Goal: Task Accomplishment & Management: Use online tool/utility

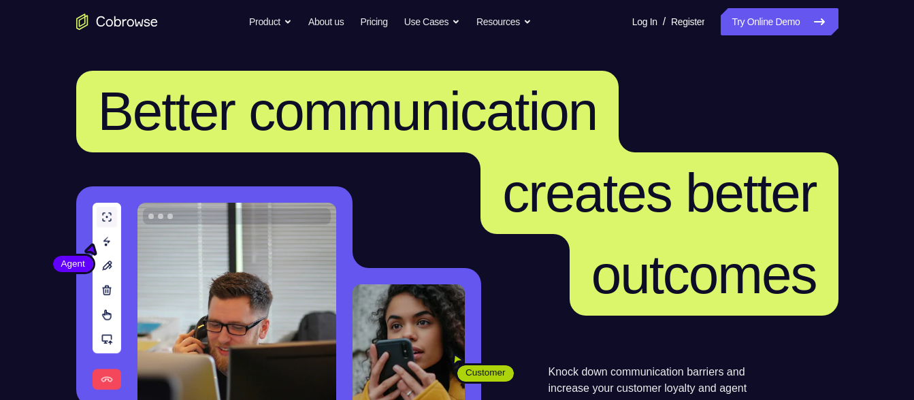
click at [779, 21] on link "Try Online Demo" at bounding box center [779, 21] width 117 height 27
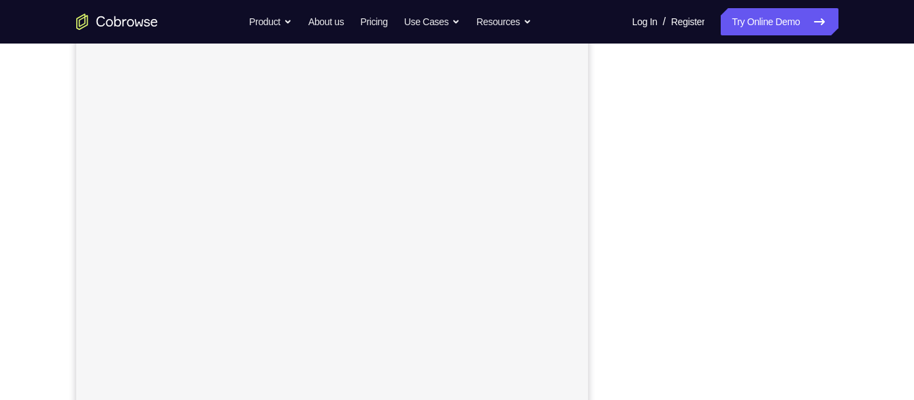
scroll to position [221, 0]
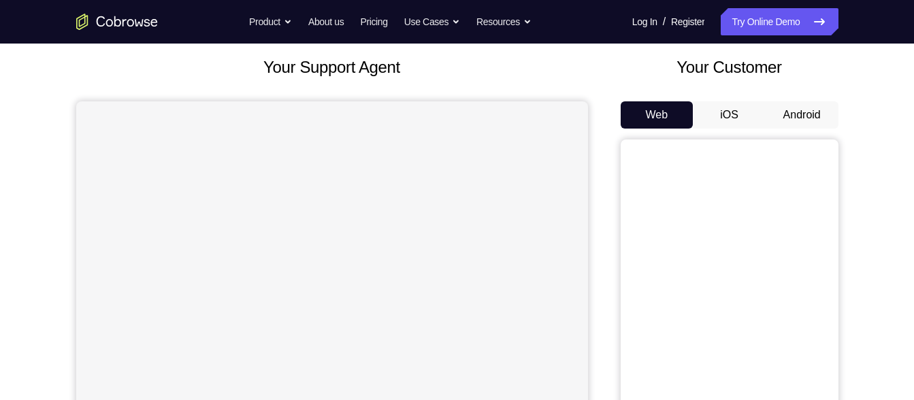
scroll to position [75, 0]
click at [794, 110] on button "Android" at bounding box center [802, 115] width 73 height 27
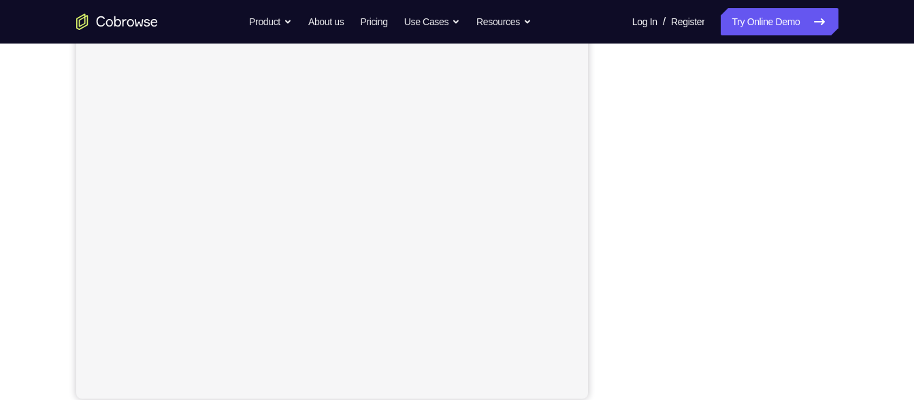
scroll to position [231, 0]
